Goal: Check status: Check status

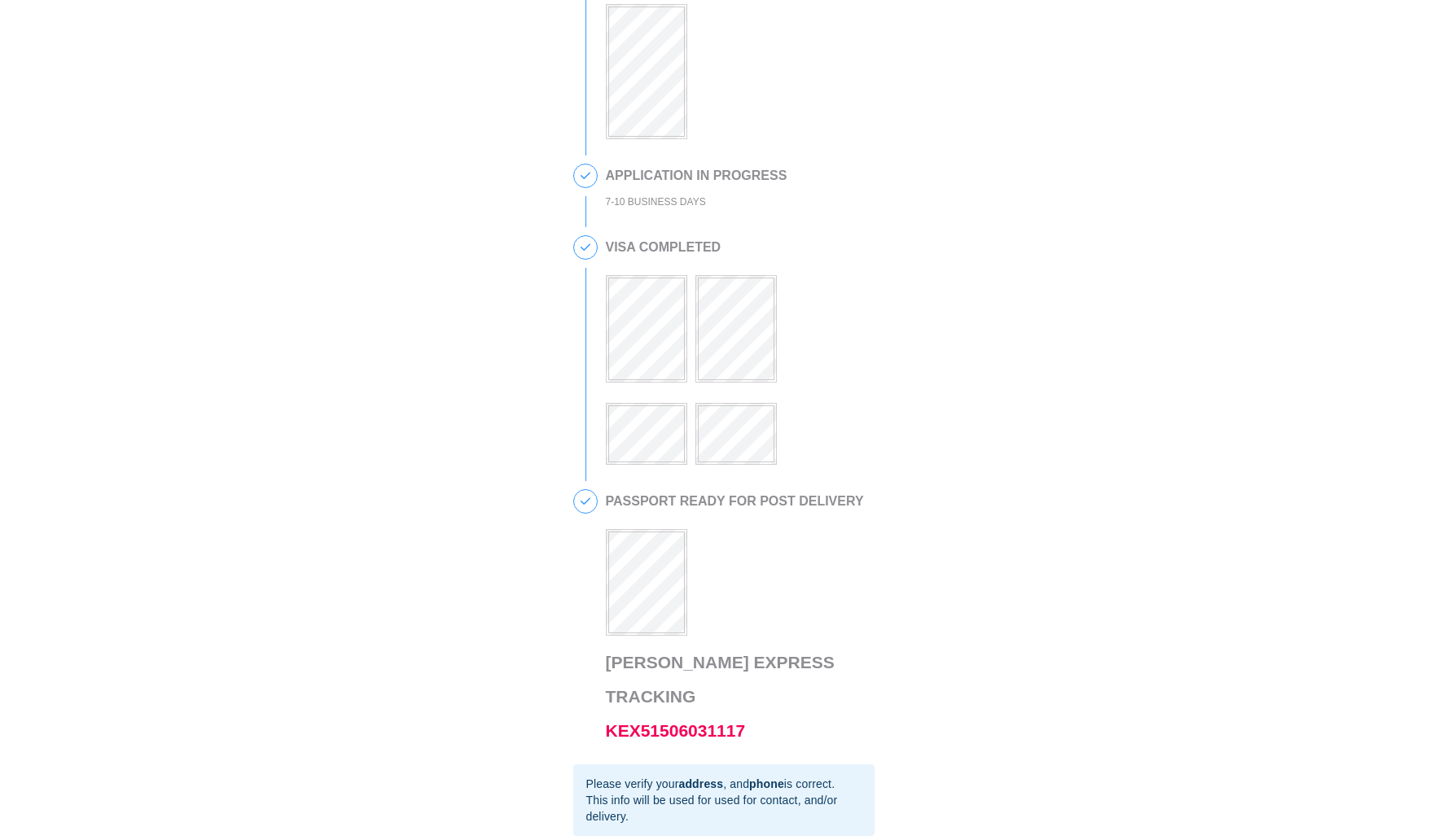
scroll to position [403, 0]
